Goal: Information Seeking & Learning: Learn about a topic

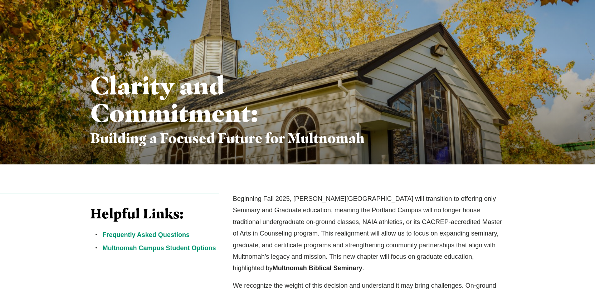
scroll to position [214, 0]
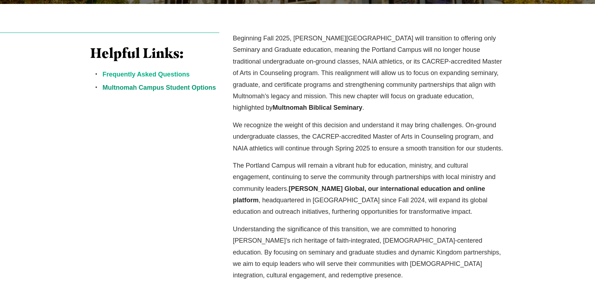
click at [166, 77] on link "Frequently Asked Questions" at bounding box center [146, 74] width 87 height 7
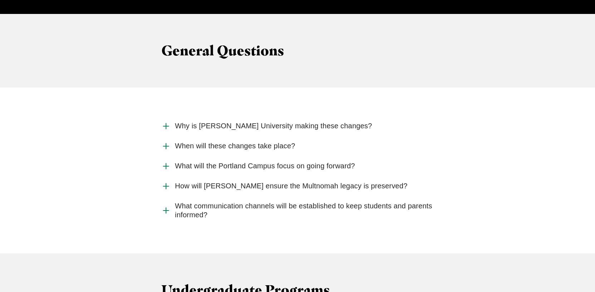
scroll to position [733, 0]
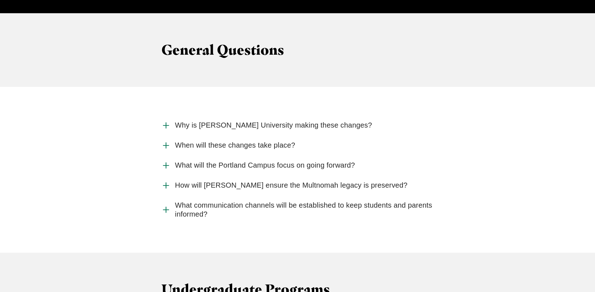
click at [198, 161] on span "What will the Portland Campus focus on going forward?" at bounding box center [265, 165] width 180 height 9
click at [0, 0] on input "What will the Portland Campus focus on going forward?" at bounding box center [0, 0] width 0 height 0
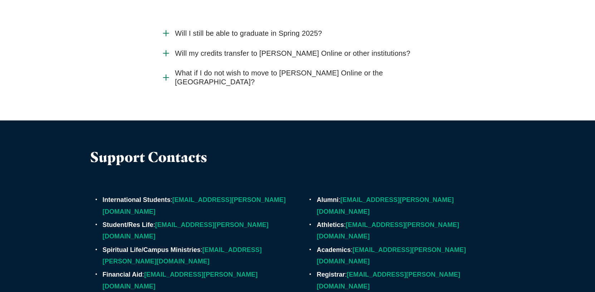
scroll to position [2075, 0]
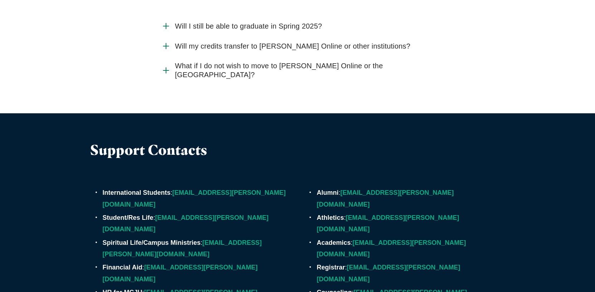
click at [366, 214] on link "cmehl@jessup.edu" at bounding box center [387, 223] width 142 height 19
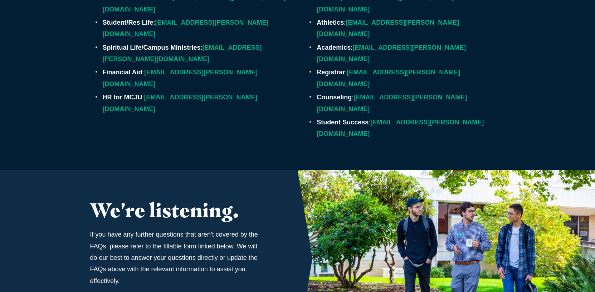
scroll to position [2397, 0]
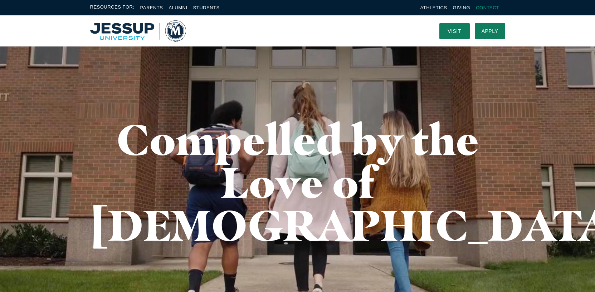
click at [489, 8] on link "Contact" at bounding box center [487, 7] width 23 height 5
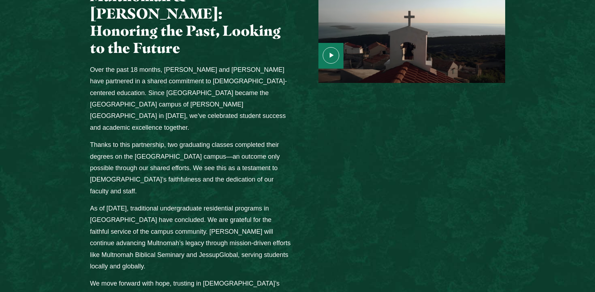
scroll to position [922, 0]
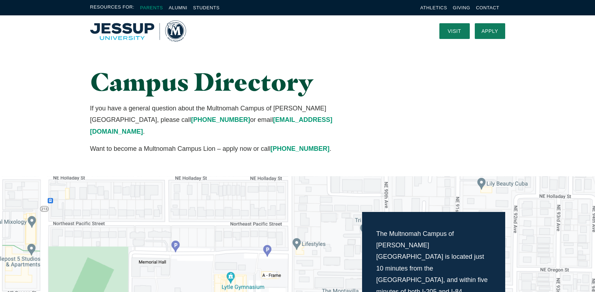
click at [147, 6] on link "Parents" at bounding box center [151, 7] width 23 height 5
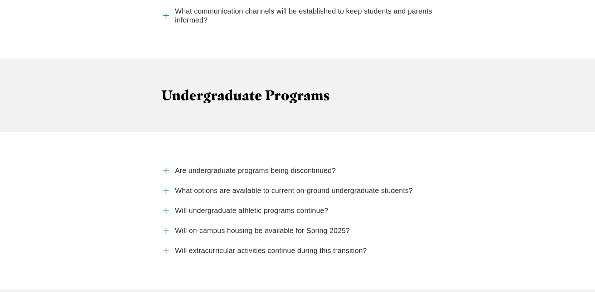
scroll to position [945, 0]
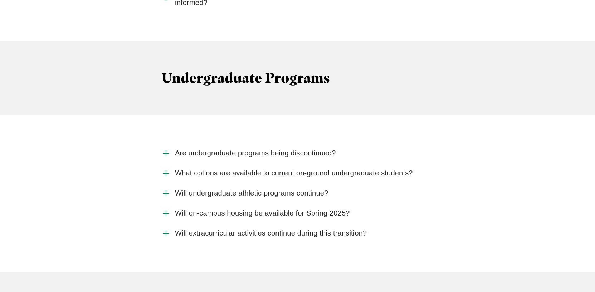
click at [197, 189] on span "Will undergraduate athletic programs continue?" at bounding box center [251, 193] width 153 height 9
click at [0, 0] on input "Will undergraduate athletic programs continue?" at bounding box center [0, 0] width 0 height 0
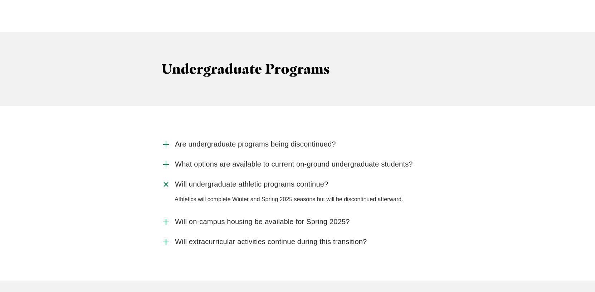
scroll to position [954, 0]
click at [193, 237] on span "Will extracurricular activities continue during this transition?" at bounding box center [271, 241] width 192 height 9
click at [0, 0] on input "Will extracurricular activities continue during this transition?" at bounding box center [0, 0] width 0 height 0
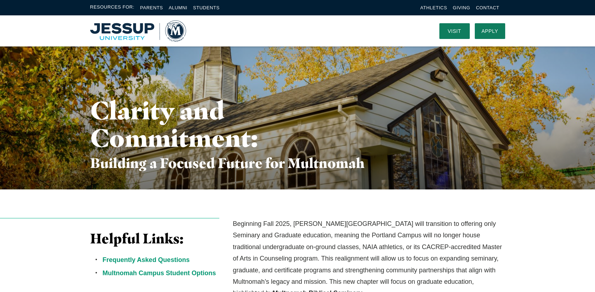
scroll to position [0, 0]
